Goal: Navigation & Orientation: Find specific page/section

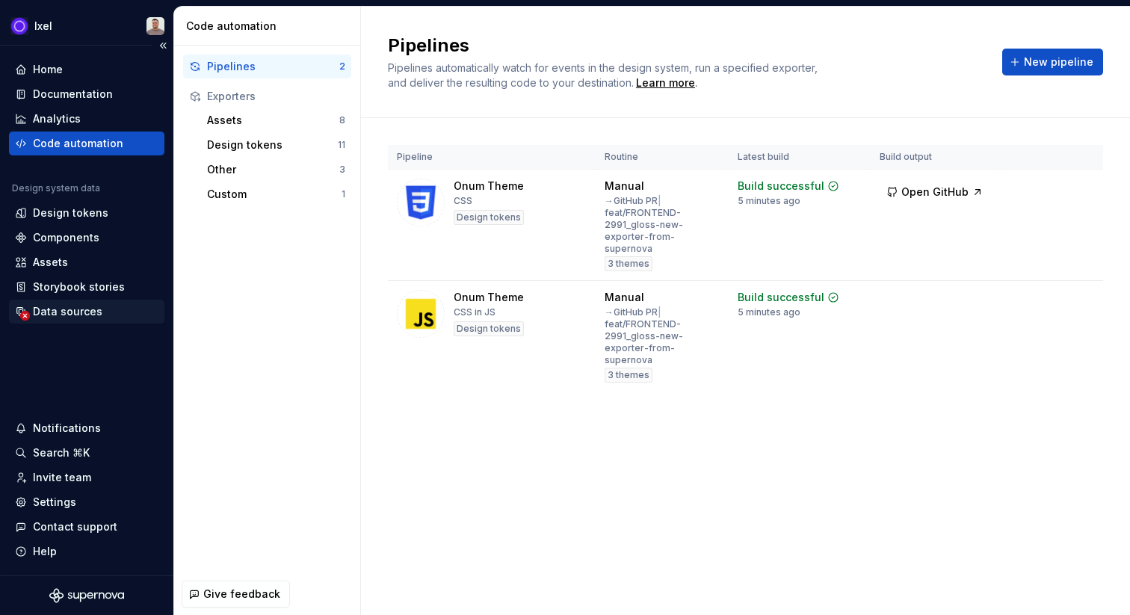
click at [74, 307] on div "Data sources" at bounding box center [67, 311] width 69 height 15
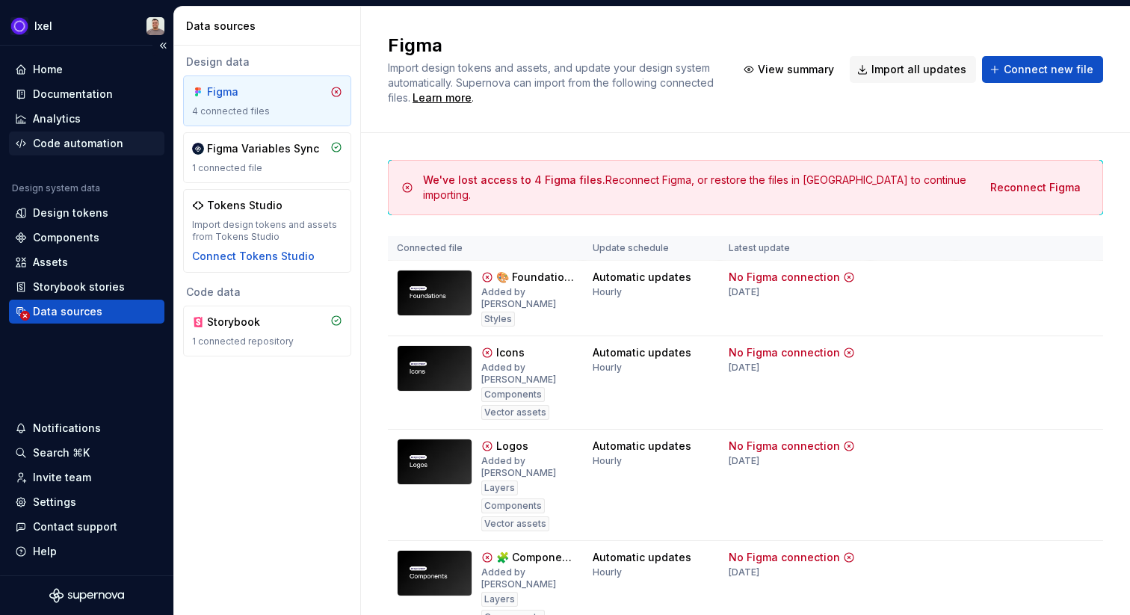
click at [54, 145] on div "Code automation" at bounding box center [78, 143] width 90 height 15
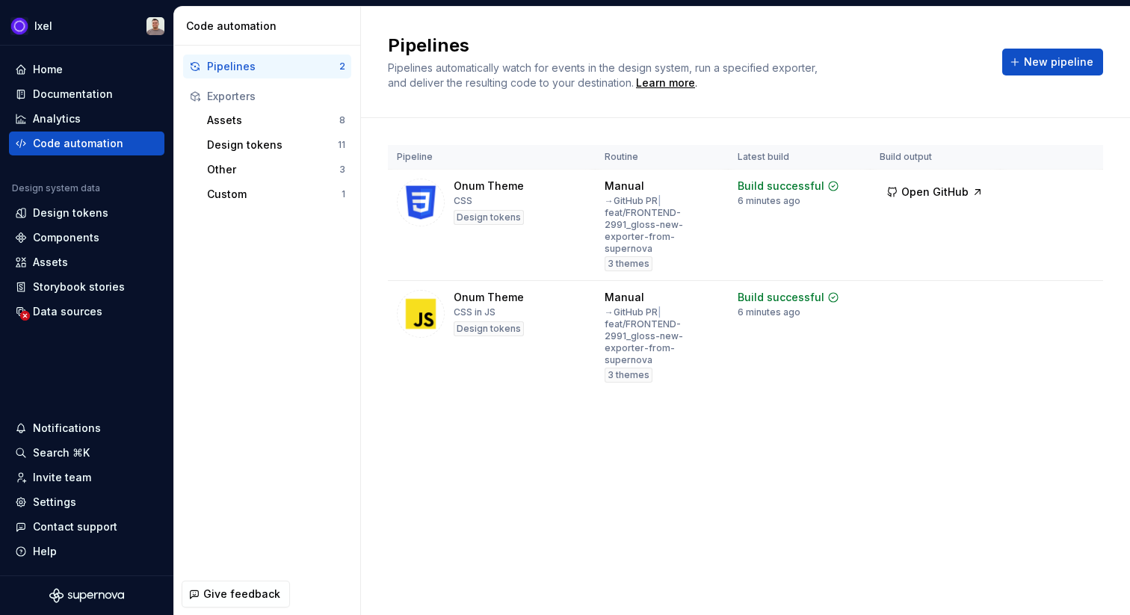
click at [250, 71] on div "Pipelines" at bounding box center [273, 66] width 132 height 15
